Goal: Task Accomplishment & Management: Use online tool/utility

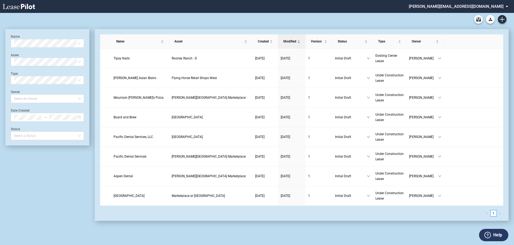
click at [489, 6] on md-select "stucker@barclaygroup.com Admin Area Settings Sign Out" at bounding box center [460, 6] width 104 height 12
click at [461, 12] on div "Admin Area" at bounding box center [463, 14] width 19 height 5
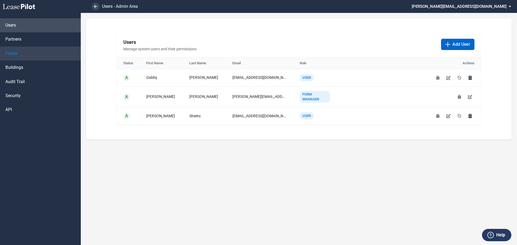
click at [11, 55] on span "Forms" at bounding box center [11, 54] width 12 height 6
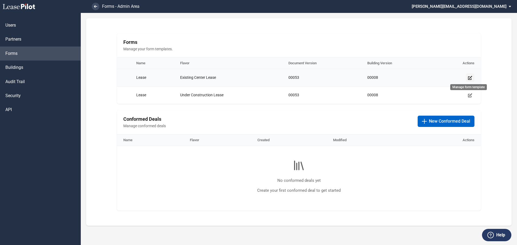
click at [469, 76] on icon "Manage form template" at bounding box center [470, 78] width 4 height 4
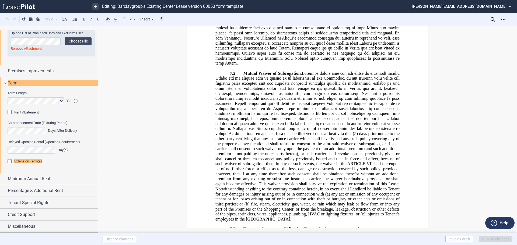
scroll to position [126, 0]
click at [10, 162] on div "Extension Term(s)" at bounding box center [10, 161] width 5 height 5
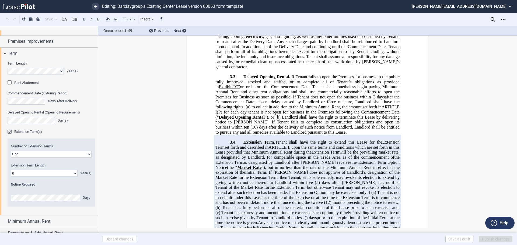
scroll to position [1709, 0]
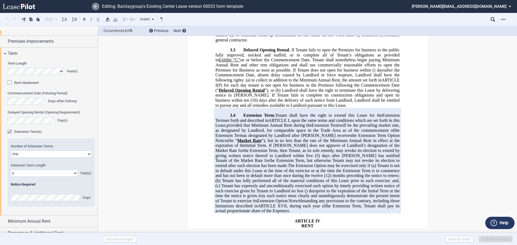
click at [94, 6] on use at bounding box center [95, 6] width 3 height 3
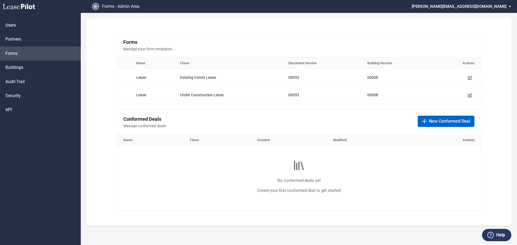
click at [94, 8] on link at bounding box center [96, 7] width 8 height 8
